Goal: Transaction & Acquisition: Purchase product/service

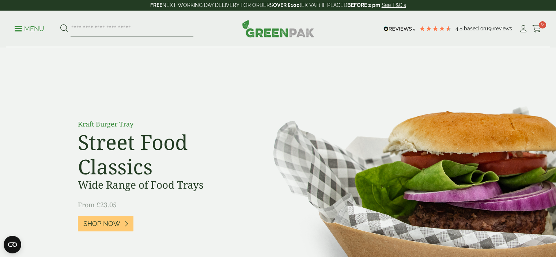
click at [521, 33] on link "My Account" at bounding box center [523, 28] width 9 height 11
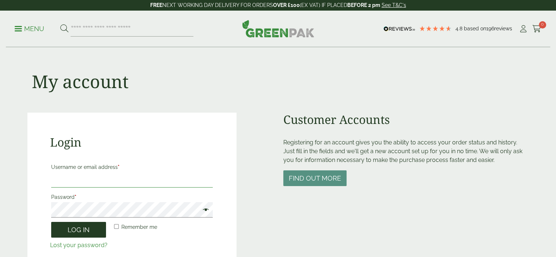
type input "**********"
click at [77, 235] on button "Log in" at bounding box center [78, 230] width 55 height 16
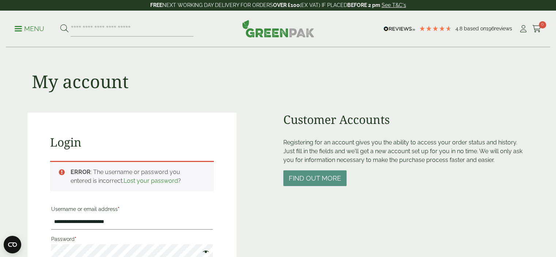
scroll to position [161, 0]
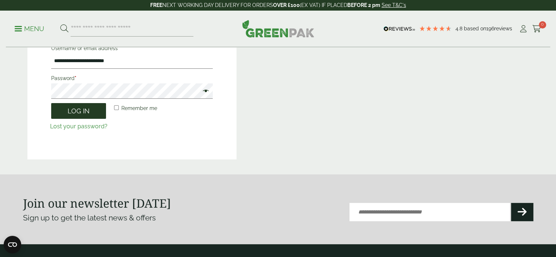
click at [85, 114] on button "Log in" at bounding box center [78, 111] width 55 height 16
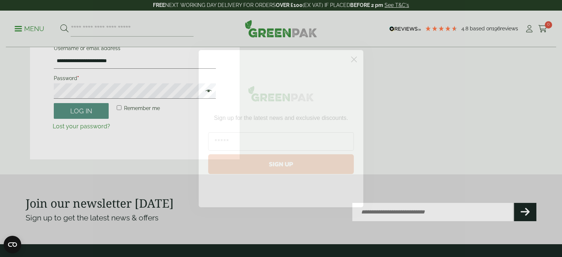
click at [353, 59] on icon "Close dialog" at bounding box center [353, 59] width 5 height 5
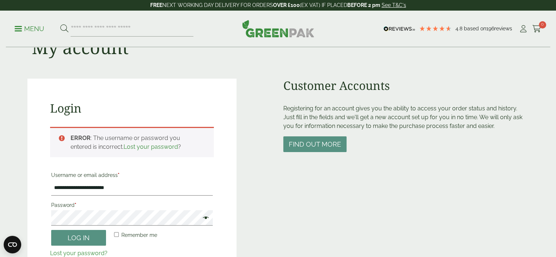
scroll to position [147, 0]
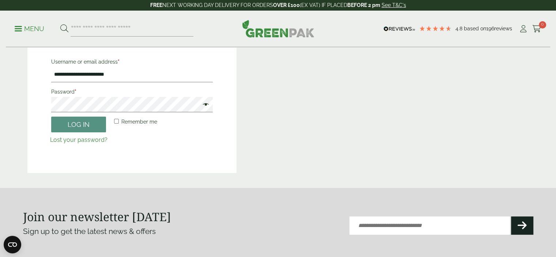
click at [205, 105] on span at bounding box center [204, 105] width 10 height 9
click at [69, 128] on button "Log in" at bounding box center [78, 125] width 55 height 16
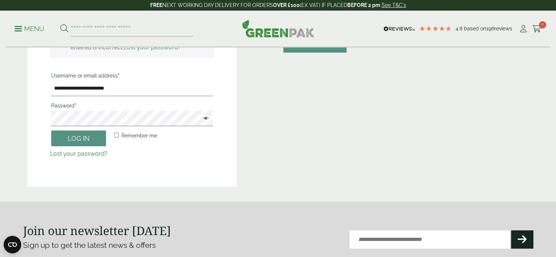
scroll to position [134, 0]
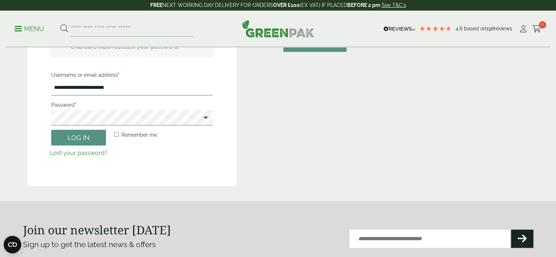
click at [136, 89] on input "**********" at bounding box center [132, 87] width 162 height 15
click at [57, 152] on link "Lost your password?" at bounding box center [78, 153] width 57 height 7
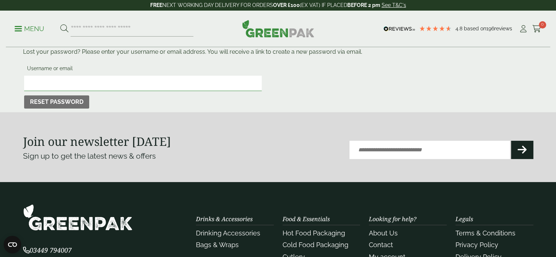
click at [73, 88] on input "Username or email" at bounding box center [143, 83] width 238 height 15
type input "**********"
click at [64, 101] on button "Reset password" at bounding box center [56, 101] width 65 height 13
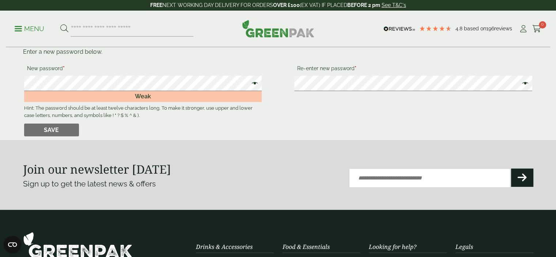
click at [246, 133] on p "Save" at bounding box center [278, 130] width 510 height 15
click at [245, 133] on p "Save" at bounding box center [278, 130] width 510 height 15
click at [256, 87] on span at bounding box center [253, 84] width 10 height 9
click at [524, 83] on span at bounding box center [524, 84] width 10 height 9
click at [57, 128] on button "Save" at bounding box center [51, 130] width 55 height 13
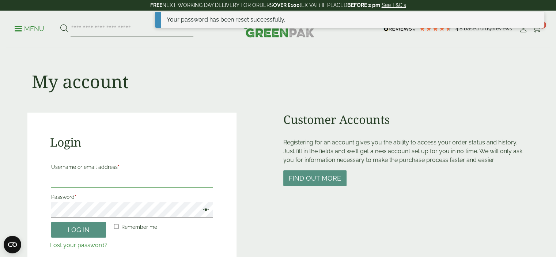
type input "**********"
click at [204, 211] on span at bounding box center [204, 210] width 10 height 9
click at [75, 227] on button "Log in" at bounding box center [78, 230] width 55 height 16
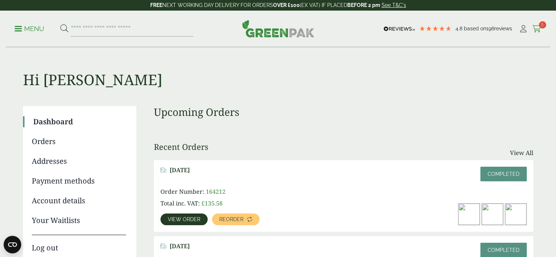
click at [537, 30] on icon at bounding box center [536, 28] width 9 height 7
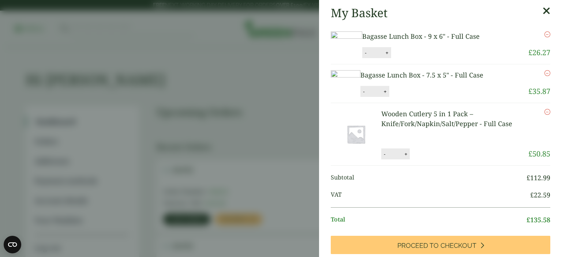
click at [266, 57] on aside "My Basket Bagasse Lunch Box - 9 x 6" - Full Case Bagasse Lunch Box - 9 x 6" - F…" at bounding box center [281, 128] width 562 height 257
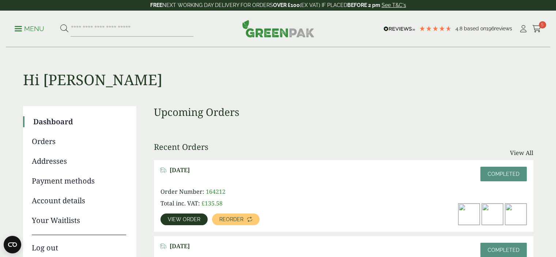
click at [20, 27] on link "Menu" at bounding box center [30, 28] width 30 height 7
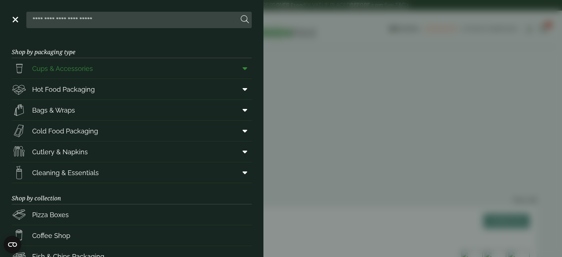
click at [242, 67] on icon at bounding box center [244, 68] width 5 height 7
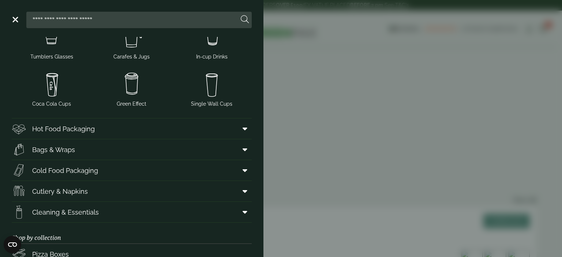
scroll to position [158, 0]
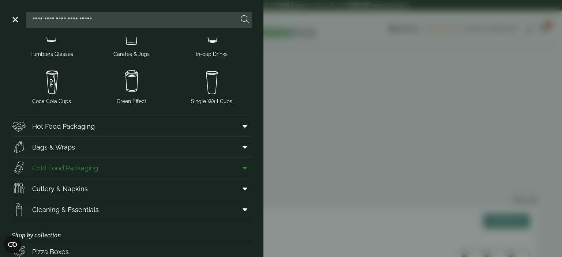
click at [228, 166] on link "Cold Food Packaging" at bounding box center [132, 168] width 240 height 20
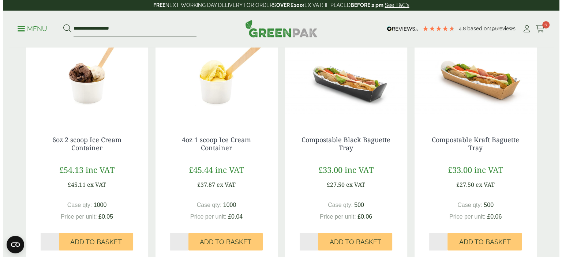
scroll to position [676, 0]
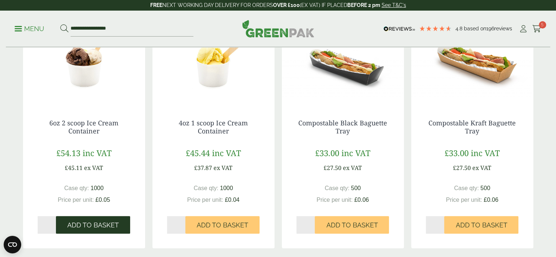
click at [92, 220] on button "Add to Basket" at bounding box center [93, 225] width 74 height 18
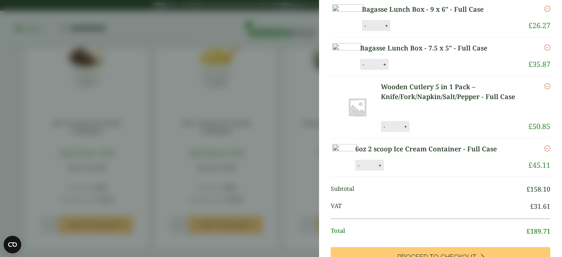
scroll to position [0, 0]
